Goal: Find specific page/section: Find specific page/section

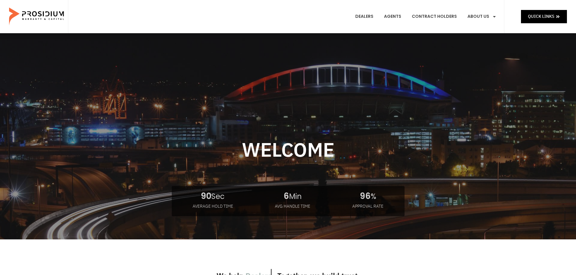
click at [368, 15] on e-page-transition at bounding box center [288, 137] width 576 height 275
click at [363, 15] on e-page-transition at bounding box center [288, 137] width 576 height 275
click at [368, 14] on e-page-transition at bounding box center [288, 137] width 576 height 275
click at [367, 14] on link "Dealers" at bounding box center [364, 16] width 27 height 22
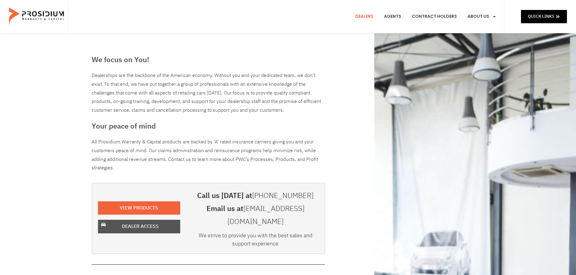
click at [139, 222] on span "Dealer Access" at bounding box center [140, 226] width 37 height 9
